Goal: Find contact information: Find contact information

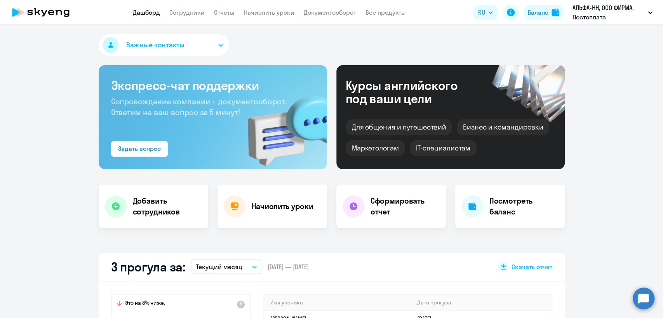
click at [201, 17] on app-menu-item-link "Сотрудники" at bounding box center [186, 13] width 35 height 10
click at [198, 12] on link "Сотрудники" at bounding box center [186, 13] width 35 height 8
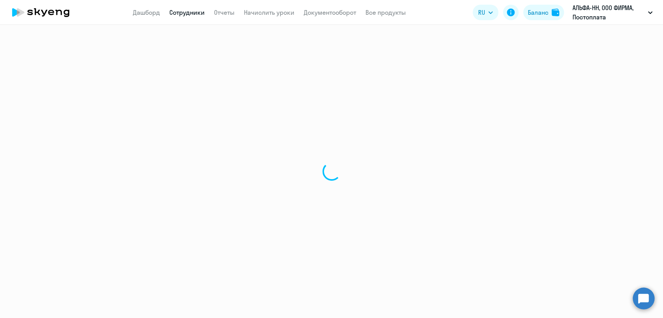
select select "30"
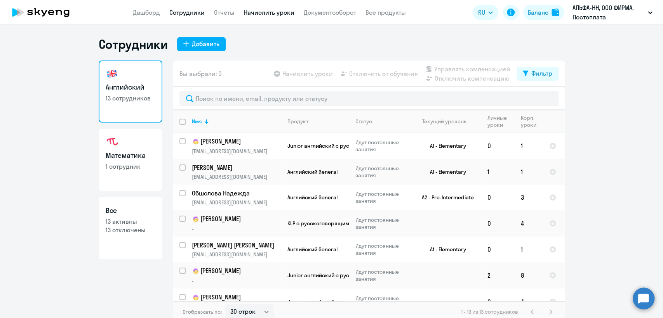
click at [261, 14] on link "Начислить уроки" at bounding box center [269, 13] width 50 height 8
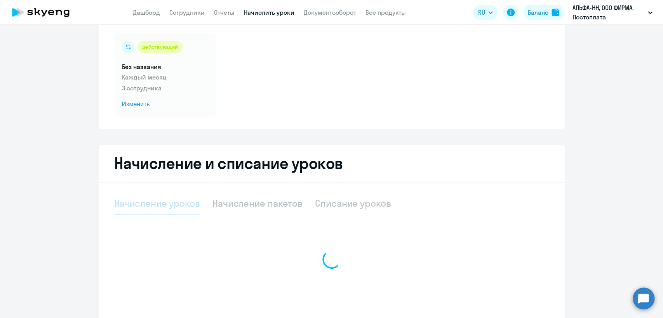
scroll to position [103, 0]
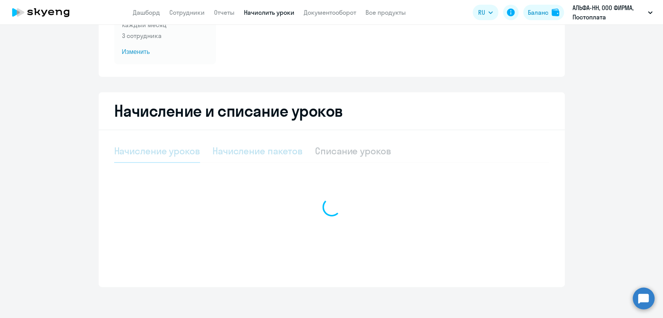
select select "10"
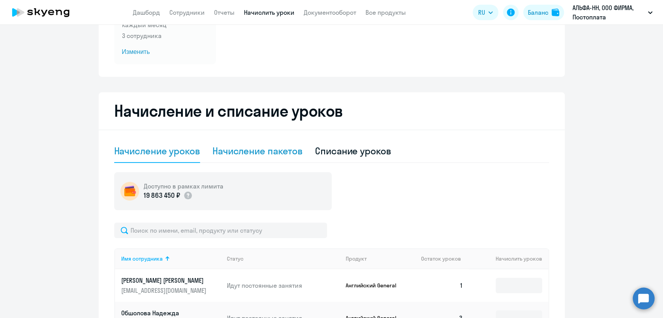
click at [259, 153] on div "Начисление пакетов" at bounding box center [257, 151] width 90 height 12
select select "10"
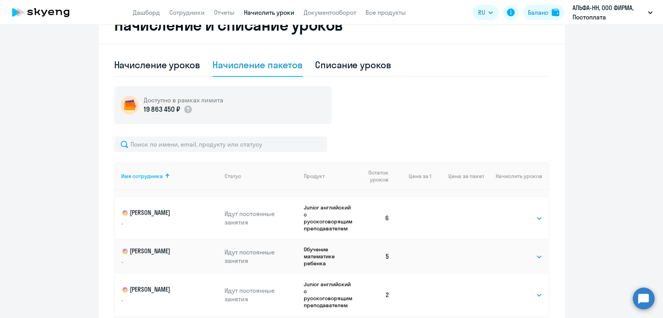
scroll to position [43, 0]
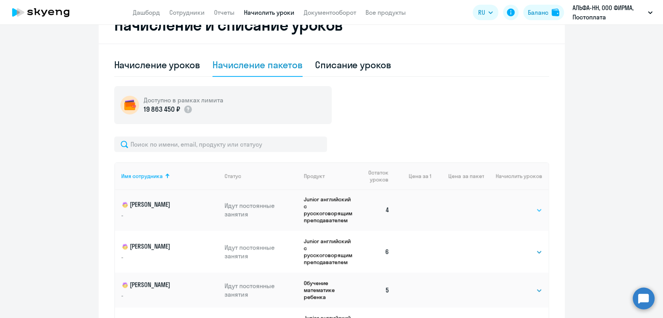
click at [519, 214] on select "Выбрать 4 8 16 32 64 96 128" at bounding box center [526, 210] width 32 height 9
click at [510, 206] on select "Выбрать 4 8 16 32 64 96 128" at bounding box center [526, 210] width 32 height 9
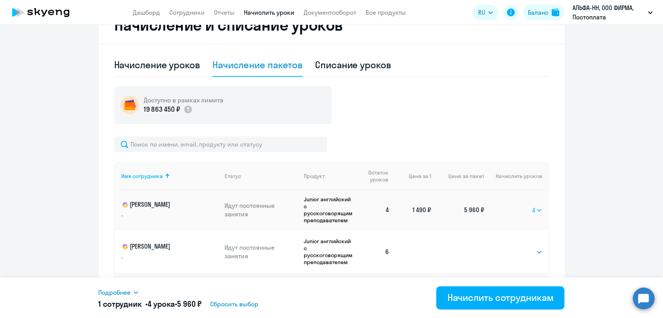
click at [532, 209] on select "Выбрать 4 8 16 32 64 96 128" at bounding box center [537, 210] width 10 height 9
click at [532, 206] on select "Выбрать 4 8 16 32 64 96 128" at bounding box center [537, 210] width 10 height 9
click at [532, 207] on select "Выбрать 4 8 16 32 64 96 128" at bounding box center [537, 210] width 10 height 9
select select "4"
click at [532, 206] on select "Выбрать 4 8 16 32 64 96 128" at bounding box center [537, 210] width 10 height 9
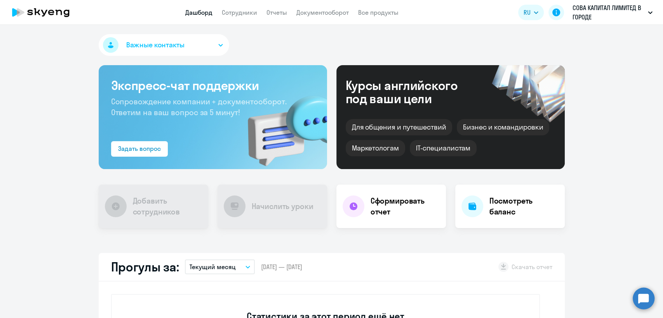
click at [227, 17] on app-header "Дашборд Сотрудники Отчеты Документооборот Все продукты Дашборд Сотрудники Отчет…" at bounding box center [331, 12] width 663 height 25
click at [230, 16] on link "Сотрудники" at bounding box center [239, 13] width 35 height 8
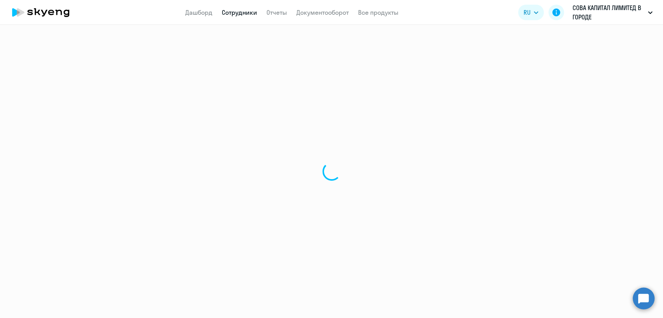
select select "30"
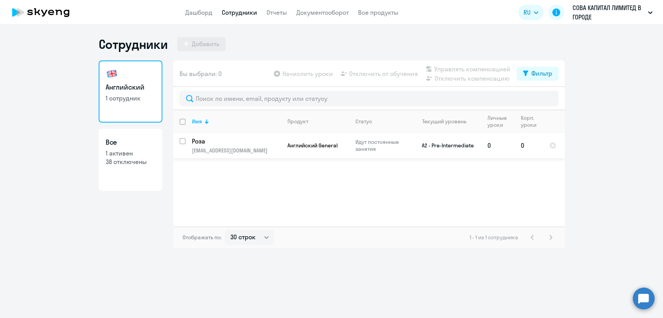
click at [308, 150] on td "Английский General" at bounding box center [315, 146] width 68 height 26
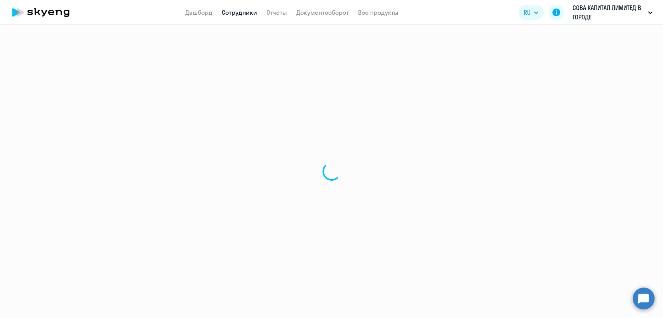
select select "english"
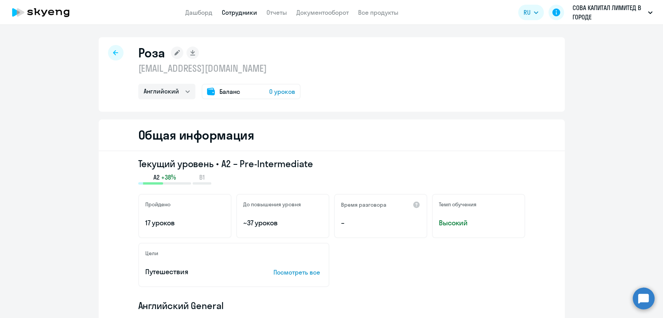
click at [193, 66] on p "[EMAIL_ADDRESS][DOMAIN_NAME]" at bounding box center [219, 68] width 162 height 12
copy p "[EMAIL_ADDRESS][DOMAIN_NAME]"
